Goal: Find specific page/section: Find specific page/section

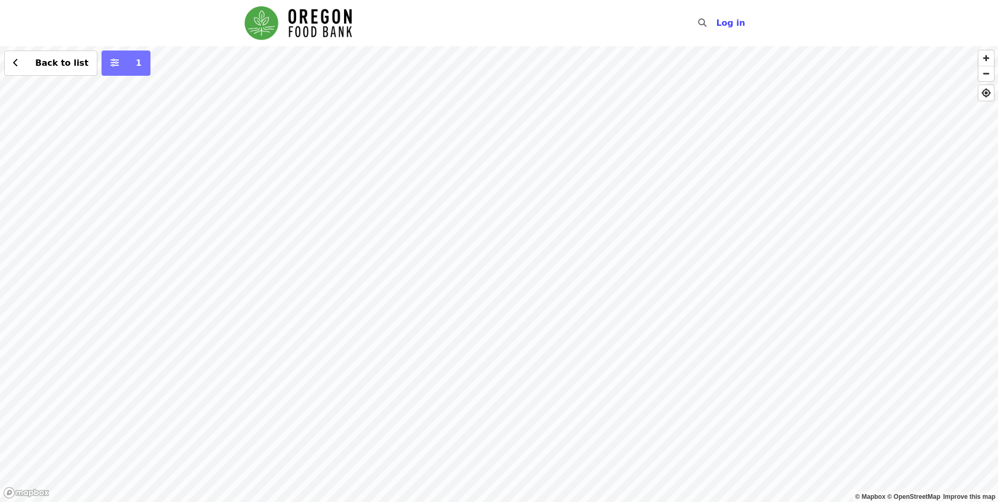
click at [125, 66] on span "1" at bounding box center [133, 63] width 16 height 13
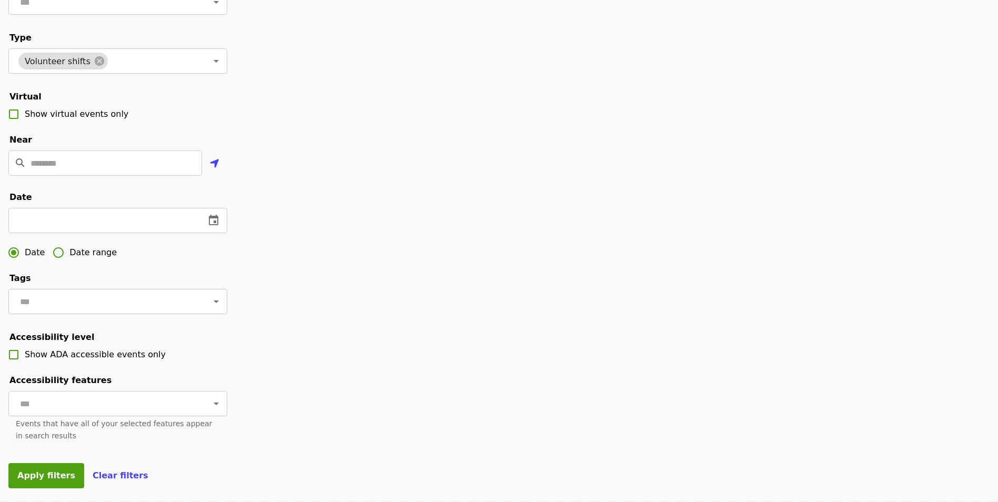
scroll to position [158, 0]
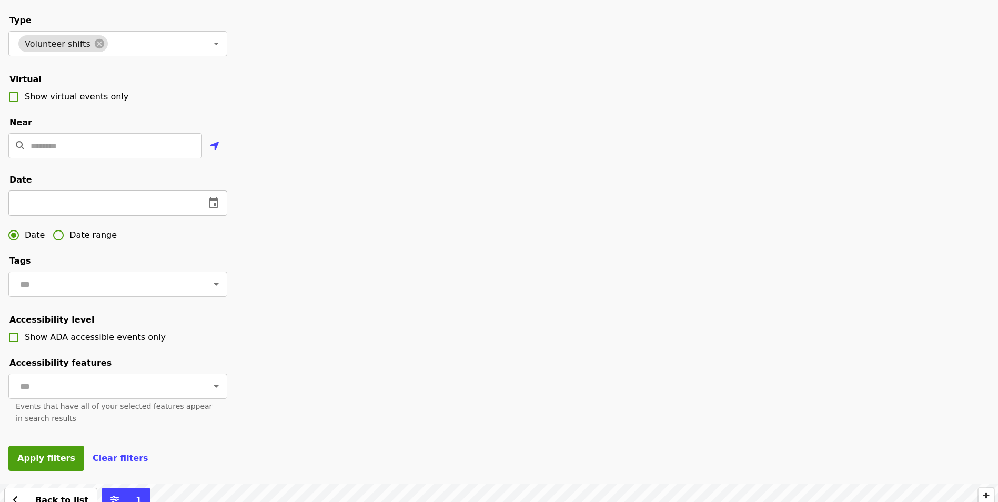
click at [209, 208] on icon "change date" at bounding box center [213, 202] width 9 height 11
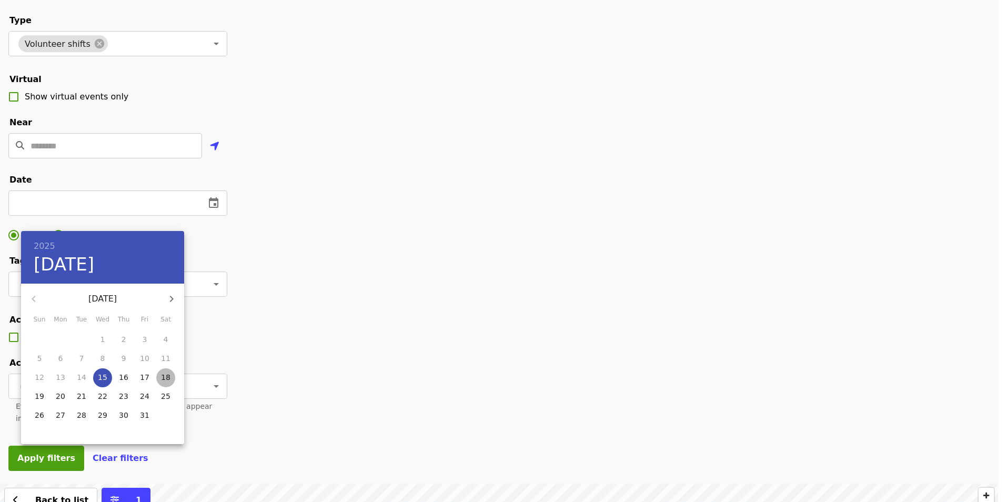
click at [165, 378] on p "18" at bounding box center [165, 377] width 9 height 11
type input "**********"
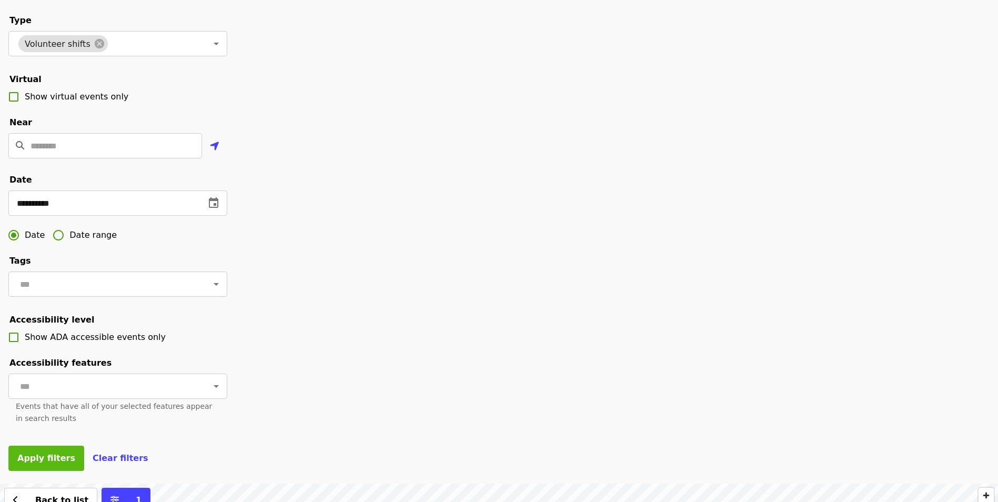
click at [59, 463] on span "Apply filters" at bounding box center [46, 458] width 58 height 10
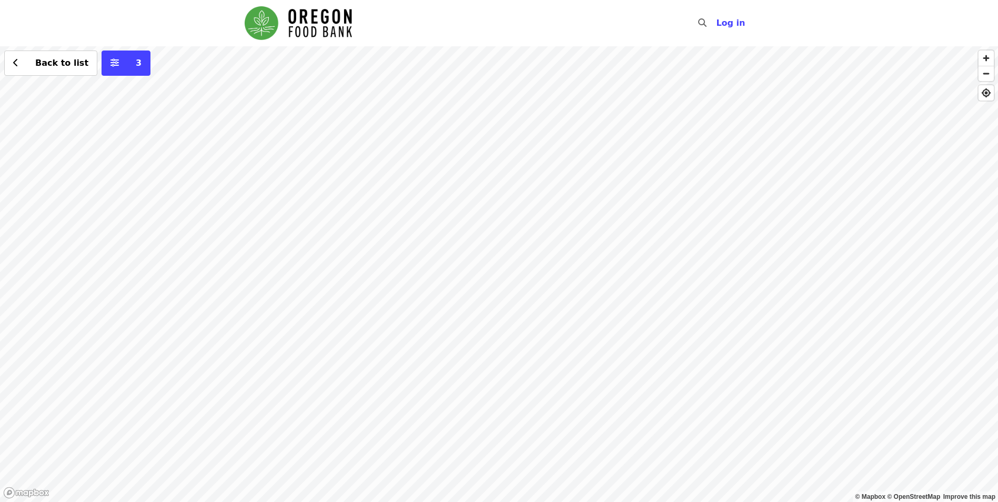
drag, startPoint x: 390, startPoint y: 150, endPoint x: 358, endPoint y: 448, distance: 299.4
click at [358, 462] on div "Back to list 3" at bounding box center [499, 274] width 998 height 456
drag, startPoint x: 370, startPoint y: 222, endPoint x: 388, endPoint y: 430, distance: 208.5
click at [388, 430] on div "Back to list 3" at bounding box center [499, 274] width 998 height 456
drag, startPoint x: 363, startPoint y: 199, endPoint x: 407, endPoint y: 362, distance: 168.3
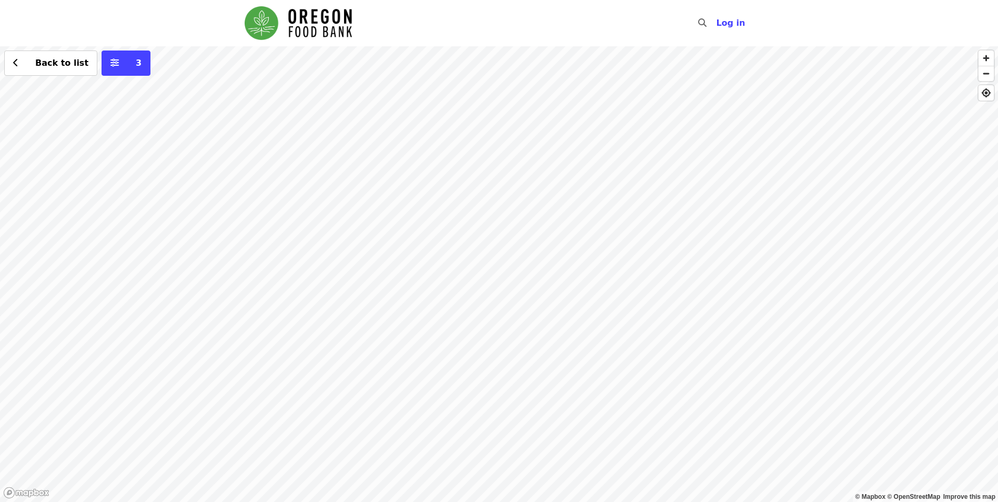
click at [407, 362] on div "Back to list 3" at bounding box center [499, 274] width 998 height 456
click at [354, 198] on div "Back to list 3" at bounding box center [499, 274] width 998 height 456
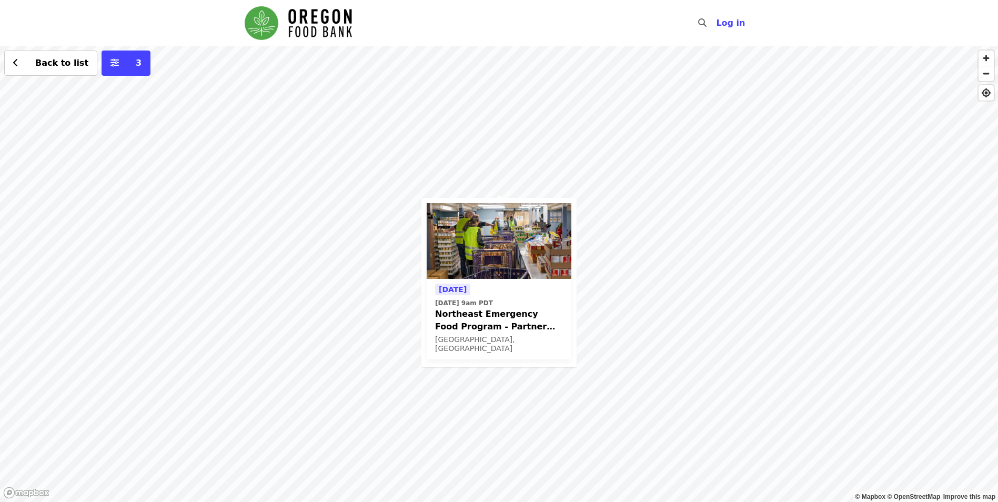
click at [500, 314] on span "Northeast Emergency Food Program - Partner Agency Support" at bounding box center [499, 320] width 128 height 25
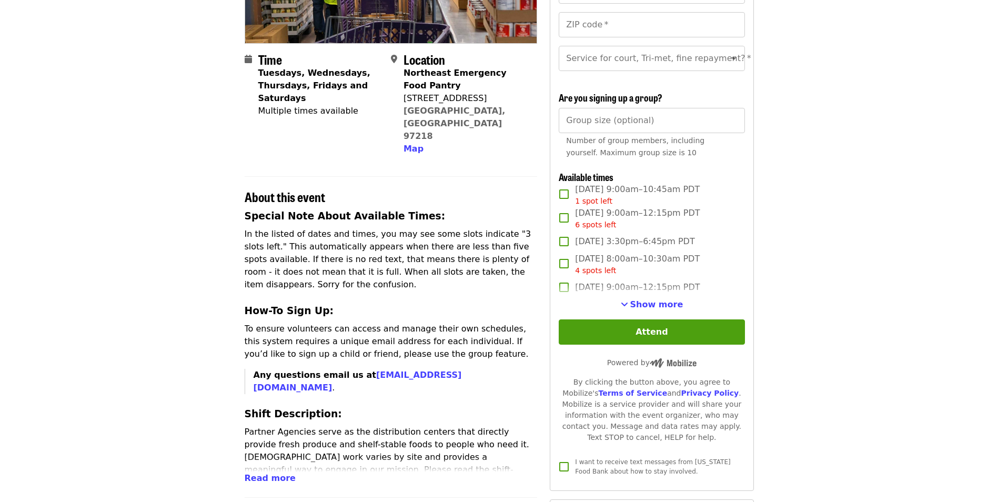
scroll to position [210, 0]
